Goal: Information Seeking & Learning: Understand process/instructions

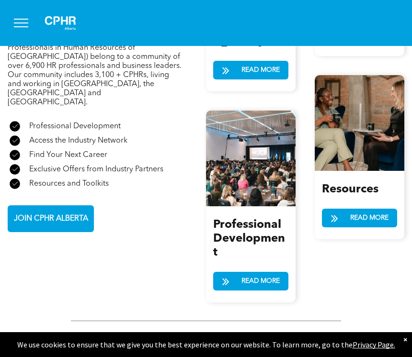
scroll to position [1294, 0]
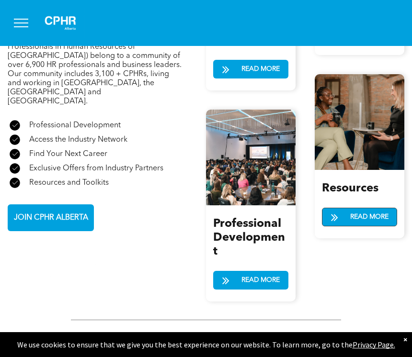
click at [363, 224] on span "READ MORE" at bounding box center [368, 217] width 45 height 18
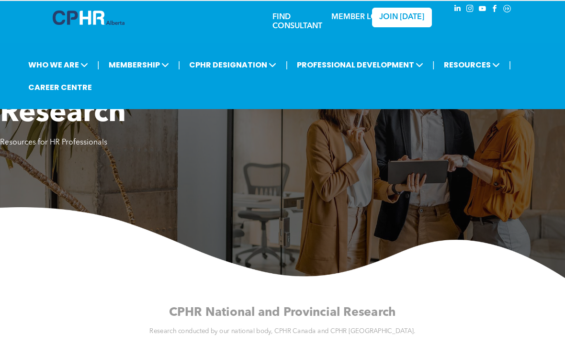
scroll to position [7, 0]
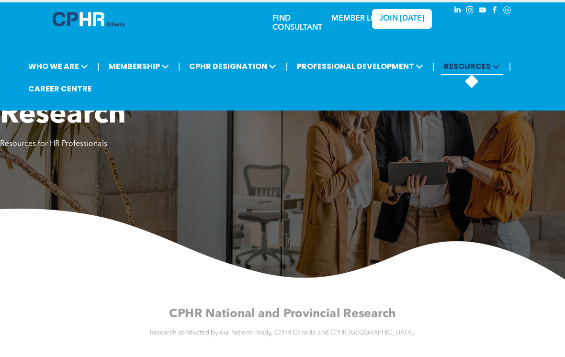
click at [411, 73] on span "RESOURCES" at bounding box center [472, 66] width 62 height 18
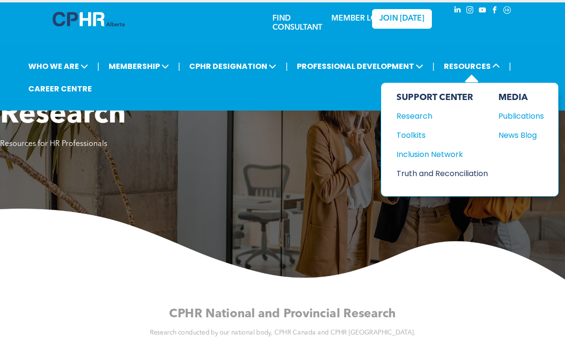
click at [411, 179] on div "Truth and Reconciliation" at bounding box center [437, 173] width 82 height 12
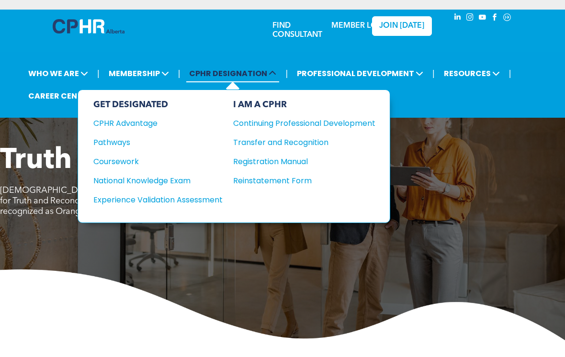
click at [227, 82] on span "CPHR DESIGNATION" at bounding box center [232, 74] width 93 height 18
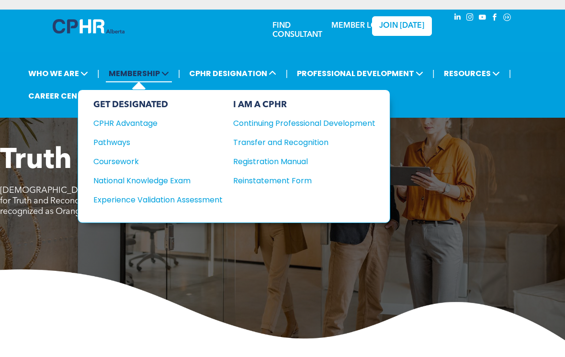
click at [143, 72] on span "MEMBERSHIP" at bounding box center [139, 74] width 66 height 18
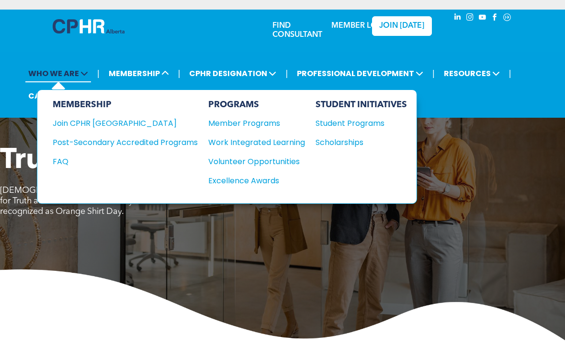
click at [45, 78] on span "WHO WE ARE" at bounding box center [58, 74] width 66 height 18
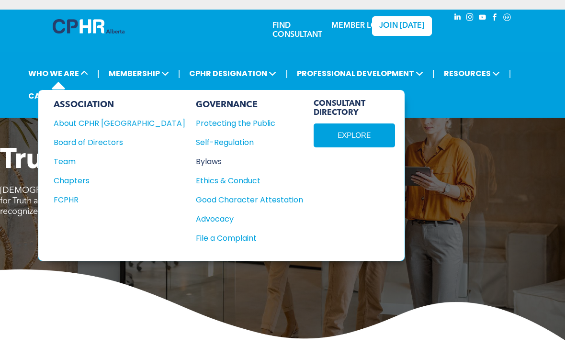
click at [196, 162] on div "Bylaws" at bounding box center [244, 162] width 97 height 12
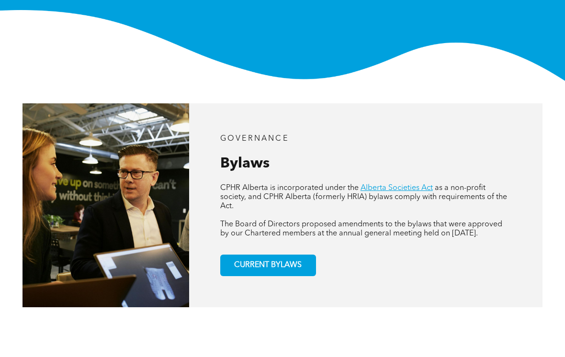
scroll to position [215, 0]
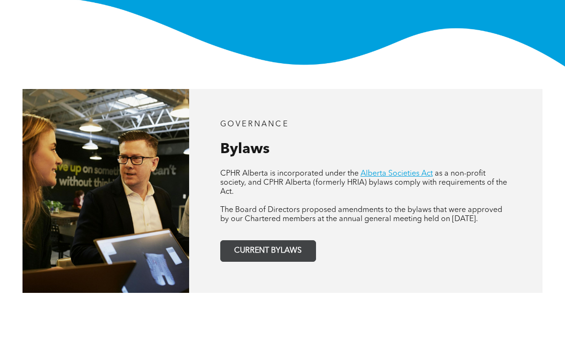
click at [254, 257] on span "CURRENT BYLAWS" at bounding box center [268, 251] width 74 height 19
